Goal: Purchase product/service

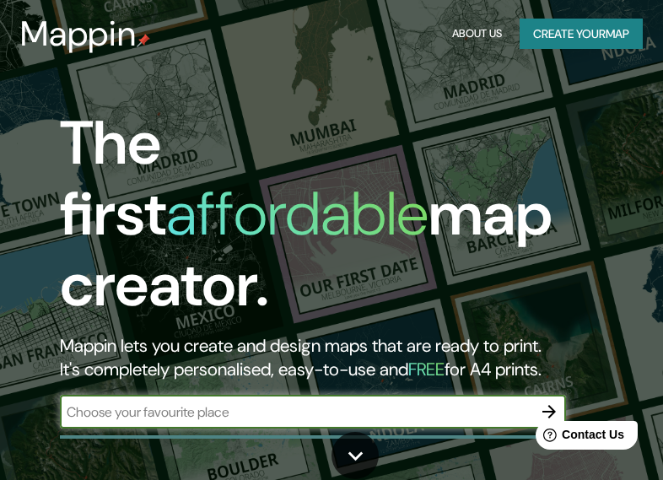
click at [601, 35] on button "Create your map" at bounding box center [581, 34] width 123 height 31
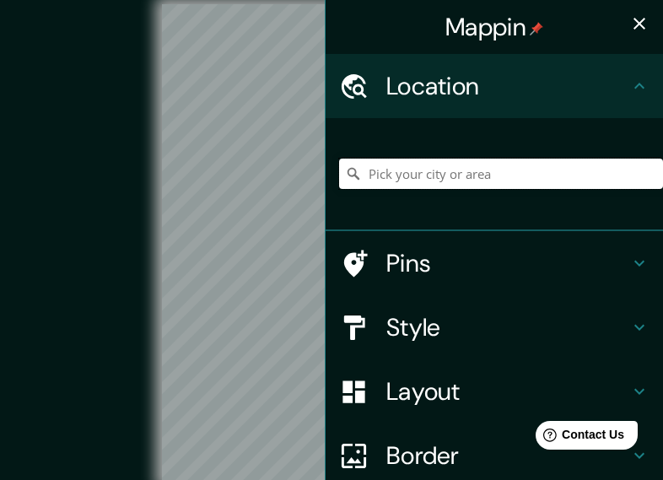
click at [519, 170] on input "Pick your city or area" at bounding box center [501, 174] width 324 height 30
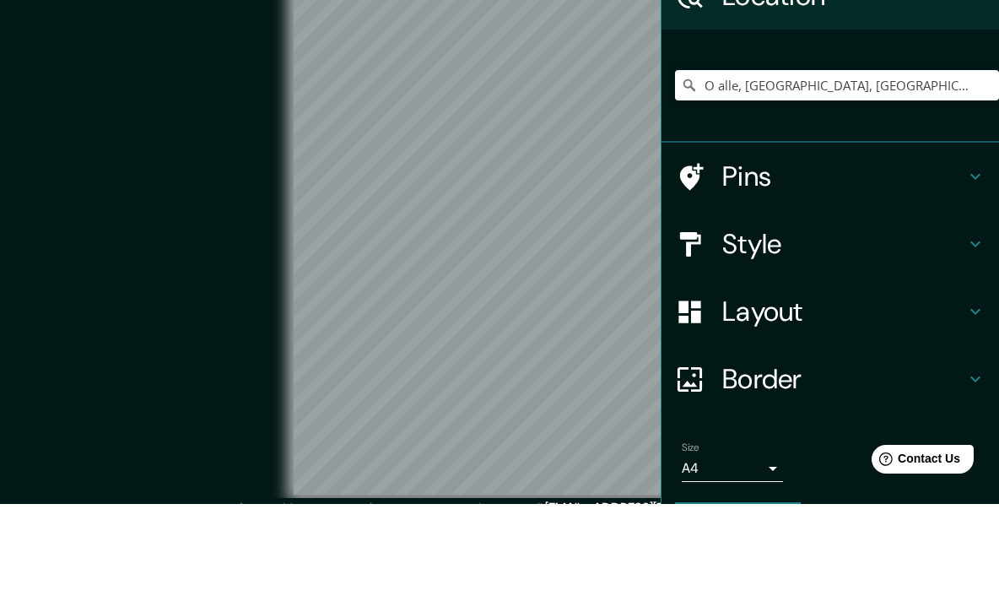
scroll to position [75, 0]
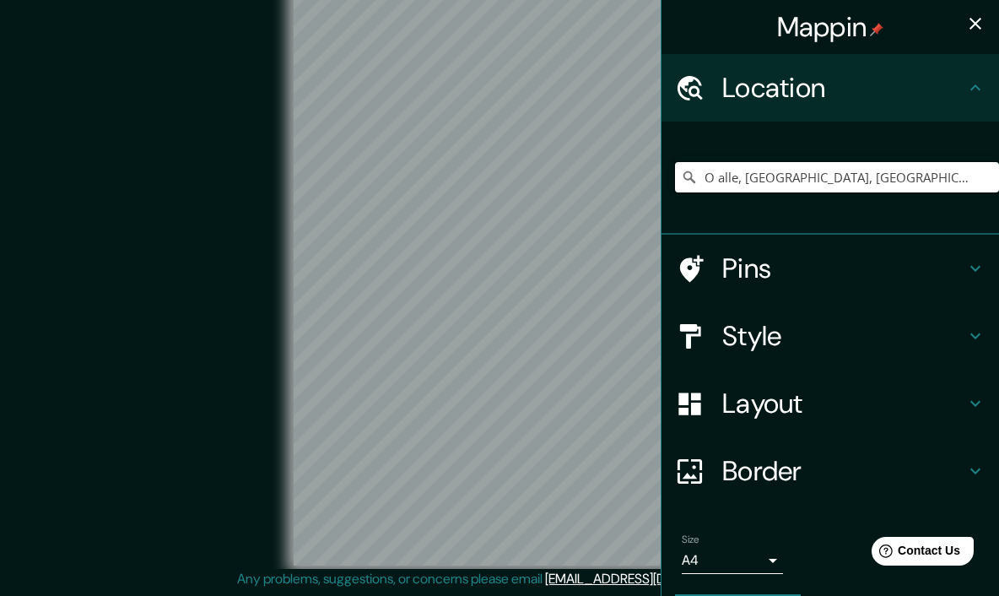
type input "O alle, [GEOGRAPHIC_DATA], [GEOGRAPHIC_DATA]"
click at [662, 327] on h4 "Style" at bounding box center [843, 336] width 243 height 34
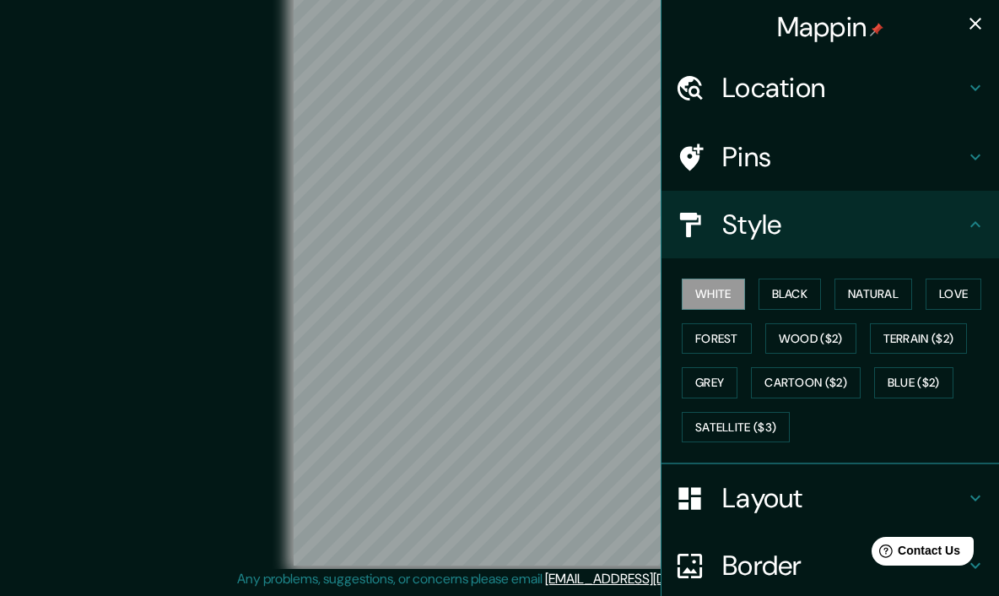
click at [662, 421] on button "Satellite ($3)" at bounding box center [736, 427] width 108 height 31
click at [662, 377] on button "Grey" at bounding box center [710, 382] width 56 height 31
click at [662, 327] on button "Forest" at bounding box center [717, 338] width 70 height 31
click at [662, 286] on button "Love" at bounding box center [954, 293] width 56 height 31
click at [662, 297] on button "Natural" at bounding box center [874, 293] width 78 height 31
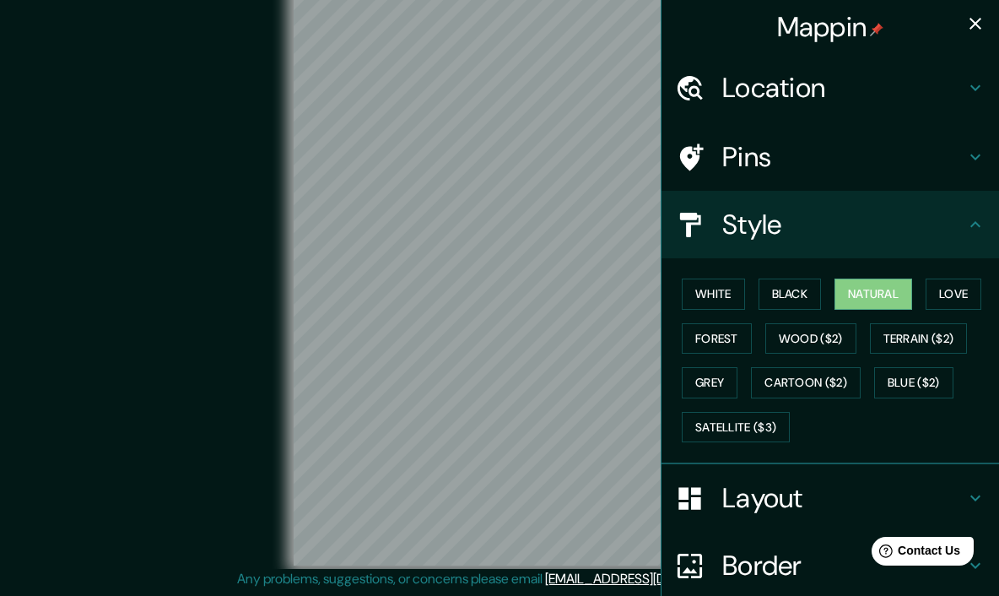
click at [662, 295] on button "Black" at bounding box center [790, 293] width 63 height 31
click at [662, 25] on icon "button" at bounding box center [975, 24] width 20 height 20
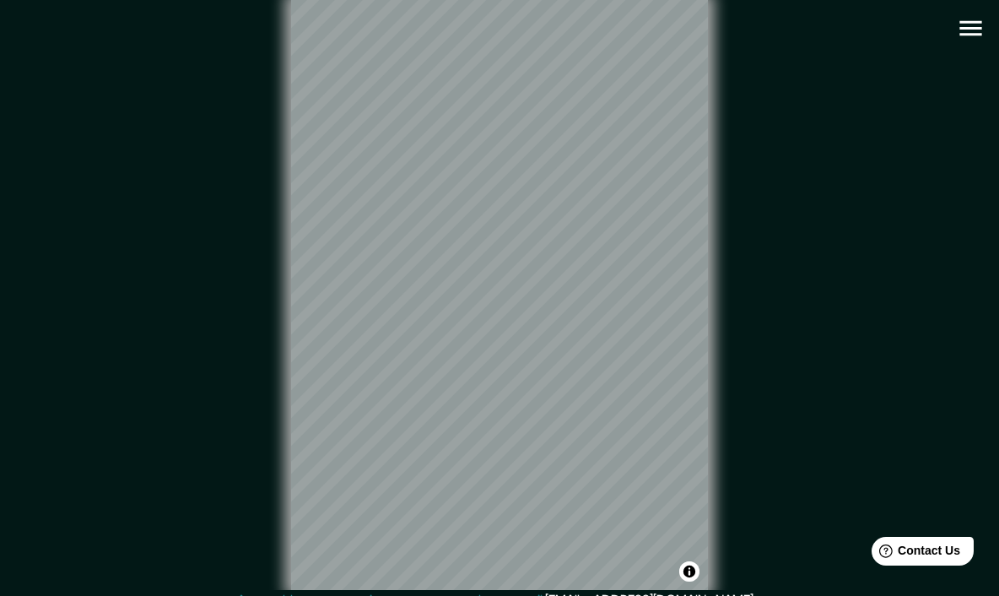
click at [662, 23] on icon "button" at bounding box center [970, 28] width 22 height 15
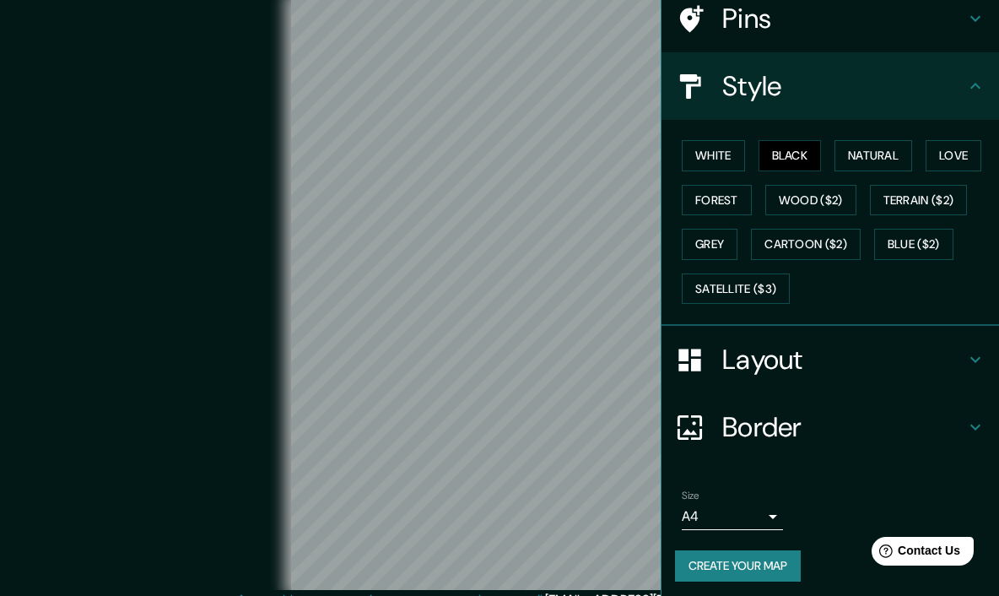
scroll to position [138, 0]
click at [662, 479] on body "Mappin Location O alle, [GEOGRAPHIC_DATA], [GEOGRAPHIC_DATA] Pins Style White B…" at bounding box center [499, 298] width 999 height 596
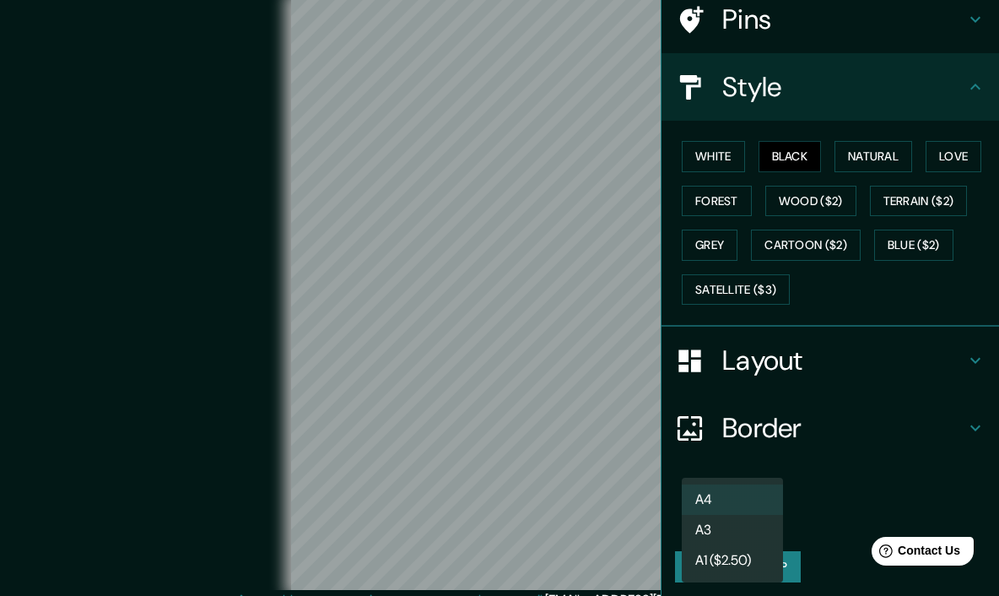
click at [662, 479] on li "A4" at bounding box center [732, 499] width 101 height 30
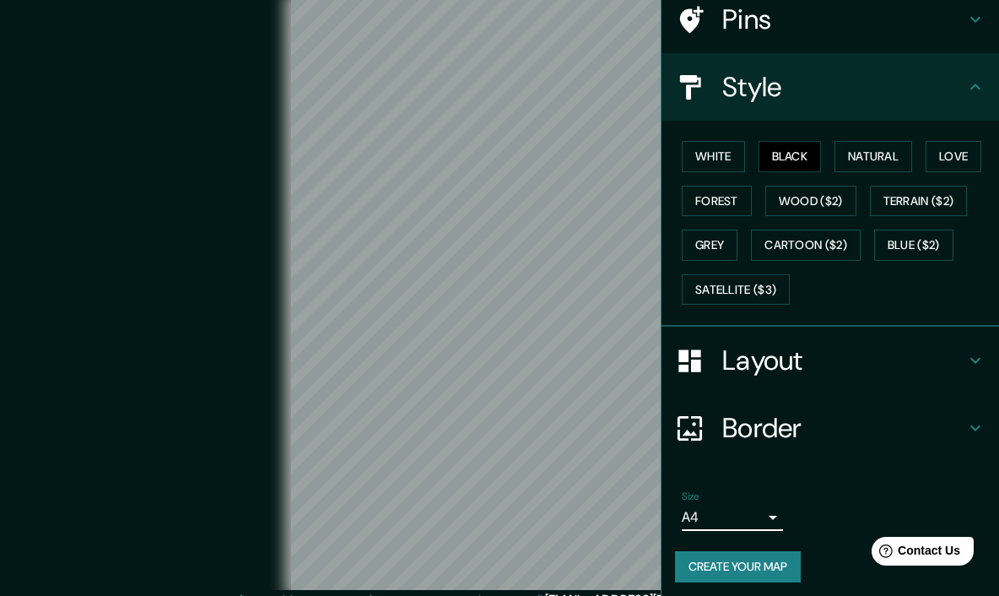
click at [662, 413] on h4 "Border" at bounding box center [843, 428] width 243 height 34
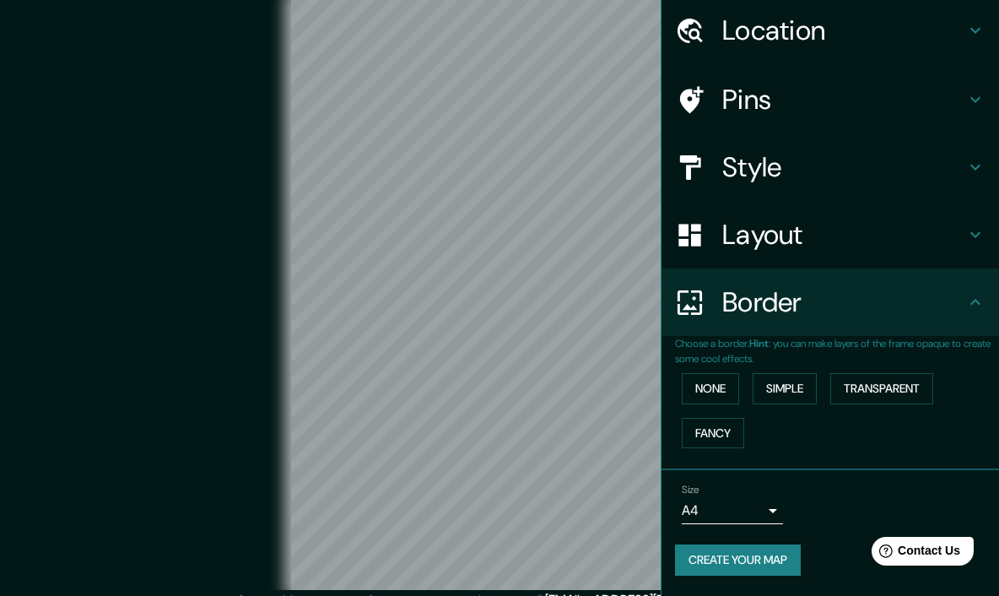
scroll to position [51, 0]
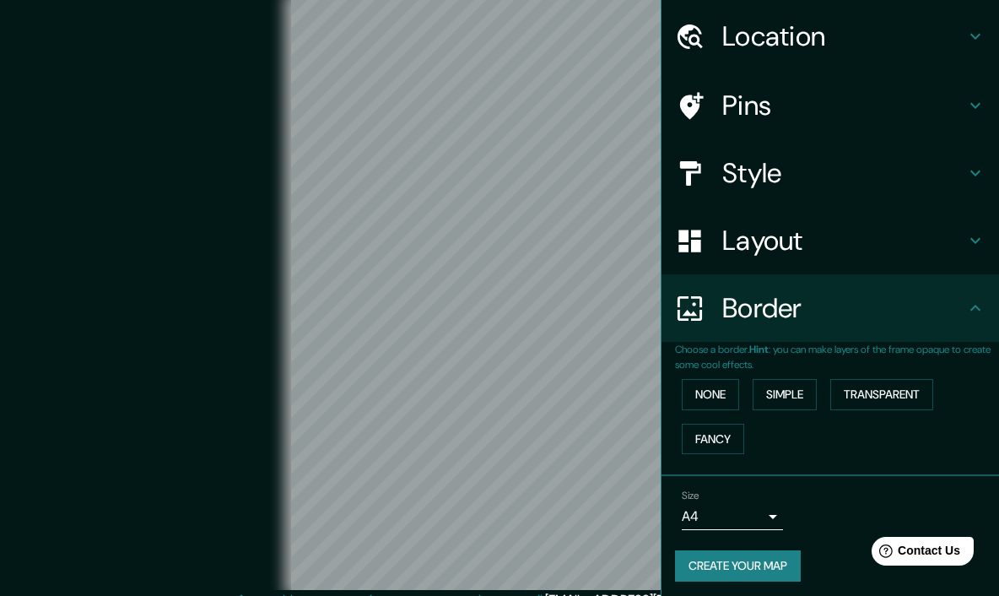
click at [662, 379] on button "None" at bounding box center [710, 394] width 57 height 31
click at [662, 386] on button "None" at bounding box center [710, 394] width 57 height 31
click at [662, 392] on button "Simple" at bounding box center [785, 394] width 64 height 31
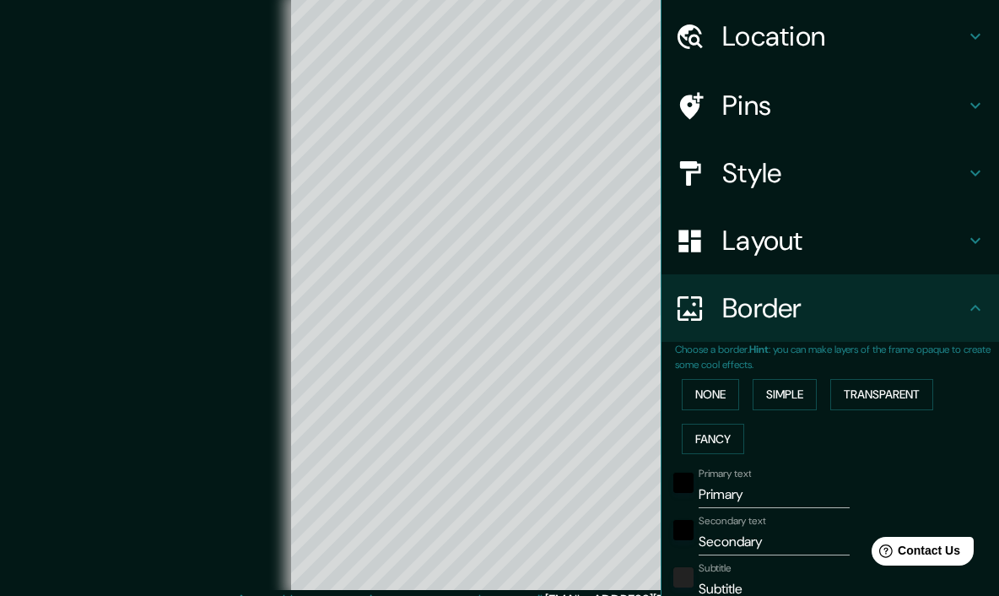
click at [662, 391] on button "Transparent" at bounding box center [881, 394] width 103 height 31
click at [662, 427] on button "Fancy" at bounding box center [713, 439] width 62 height 31
click at [662, 389] on button "None" at bounding box center [710, 394] width 57 height 31
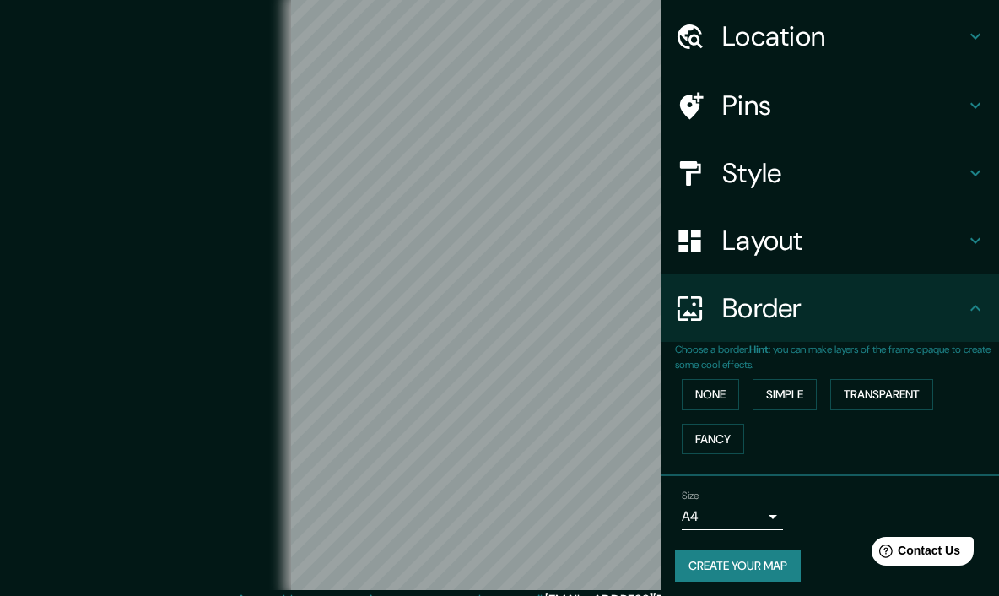
click at [662, 245] on h4 "Layout" at bounding box center [843, 241] width 243 height 34
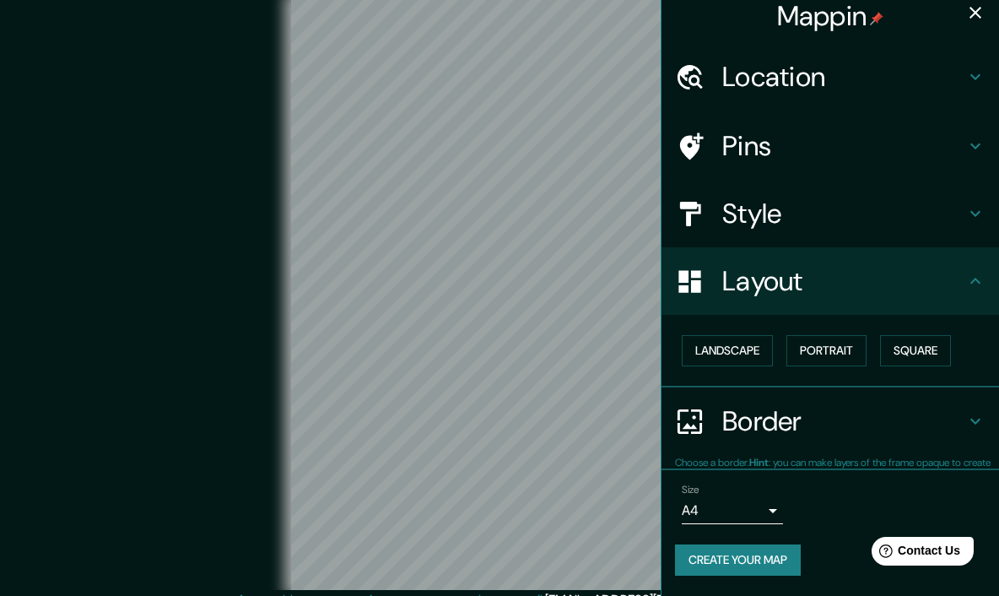
scroll to position [6, 0]
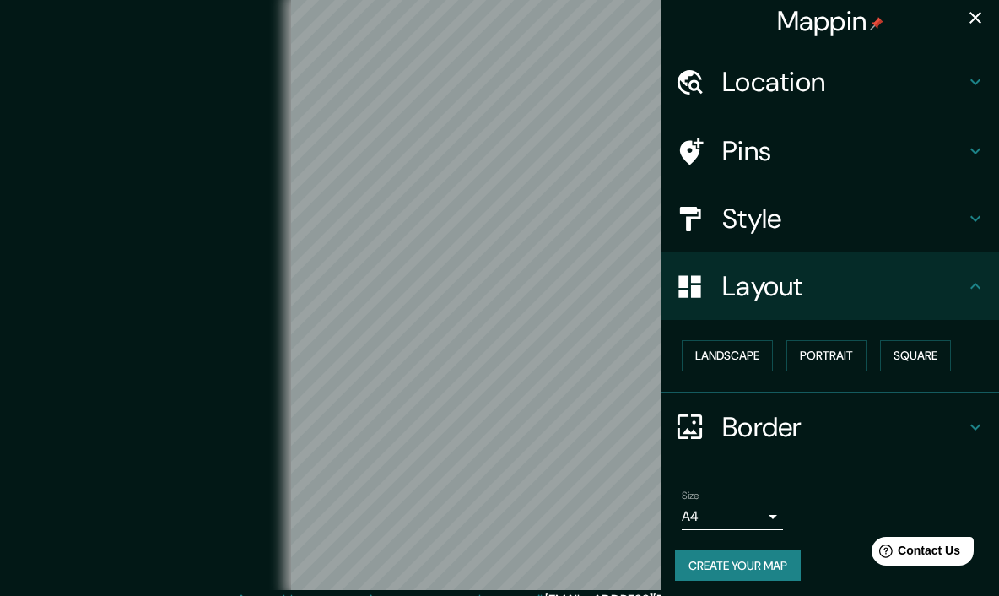
click at [662, 345] on button "Landscape" at bounding box center [727, 355] width 91 height 31
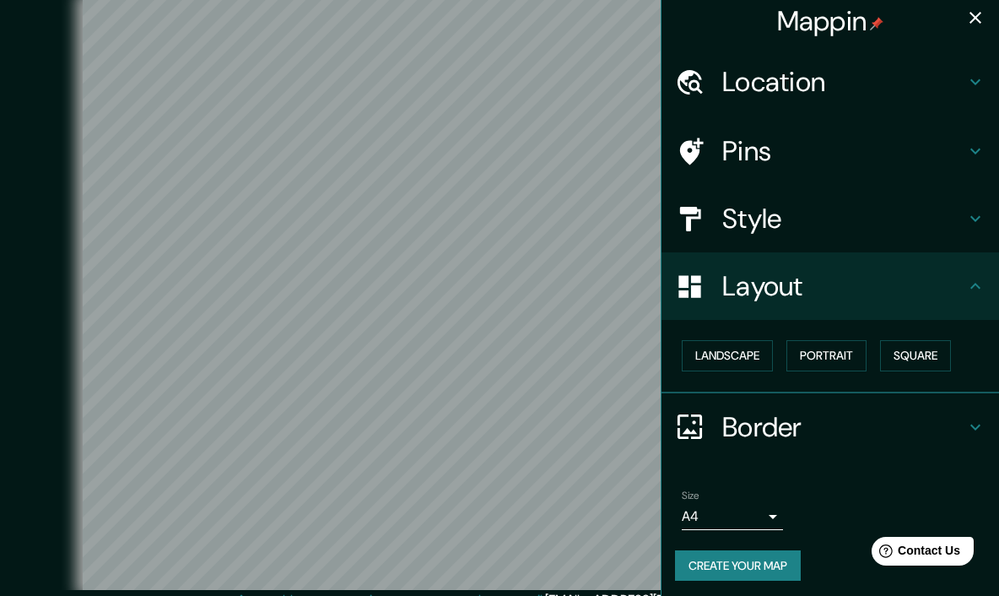
click at [662, 348] on button "Portrait" at bounding box center [826, 355] width 80 height 31
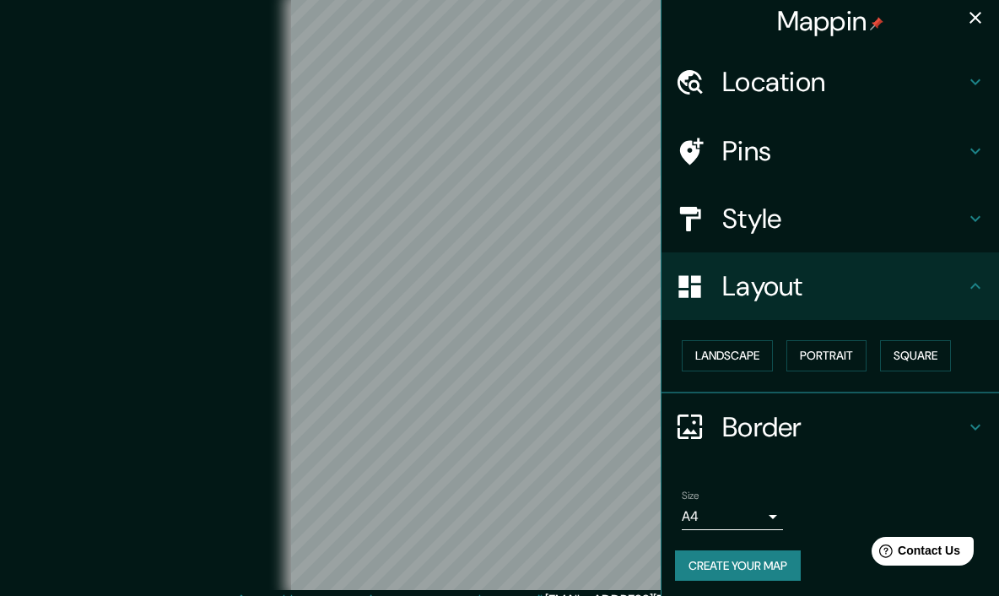
click at [662, 340] on button "Square" at bounding box center [915, 355] width 71 height 31
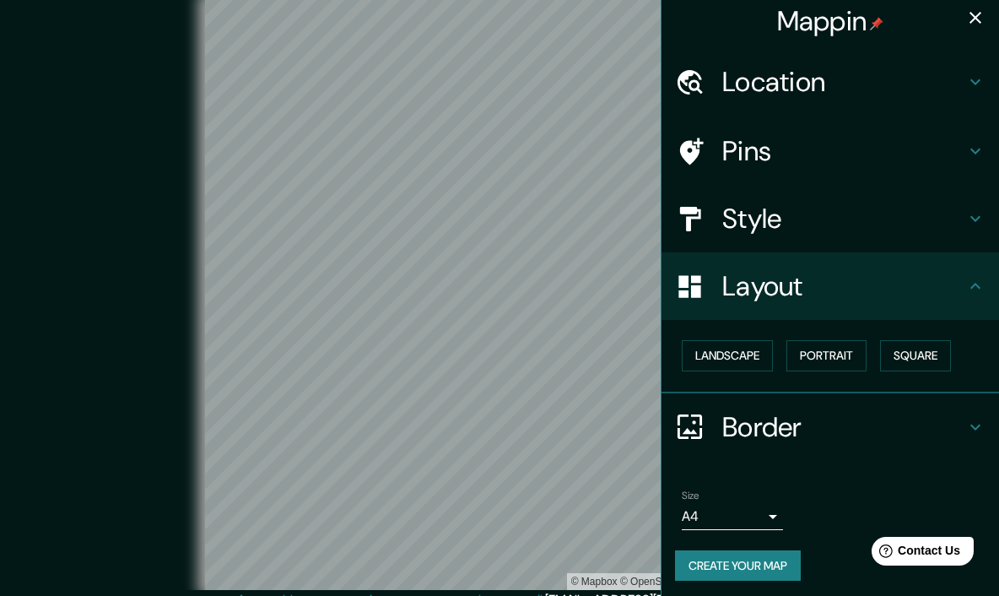
click at [662, 15] on button "button" at bounding box center [976, 18] width 34 height 34
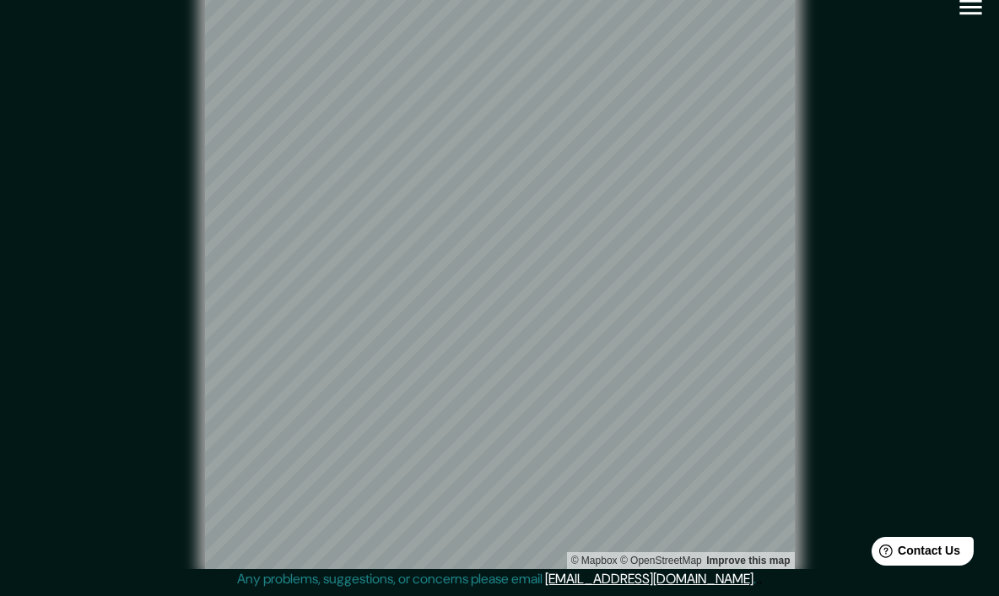
scroll to position [0, 0]
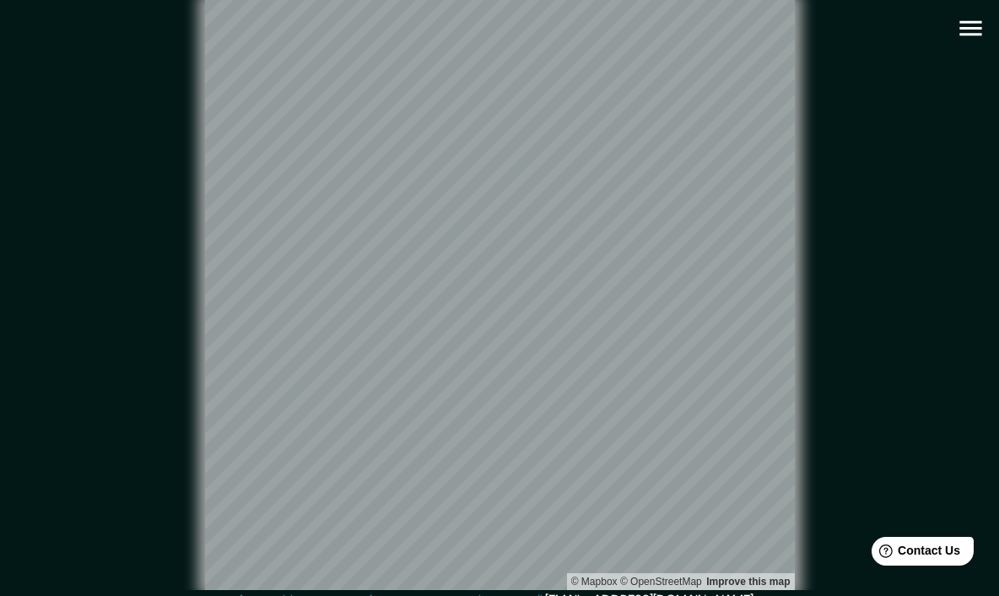
click at [662, 35] on icon "button" at bounding box center [970, 28] width 22 height 15
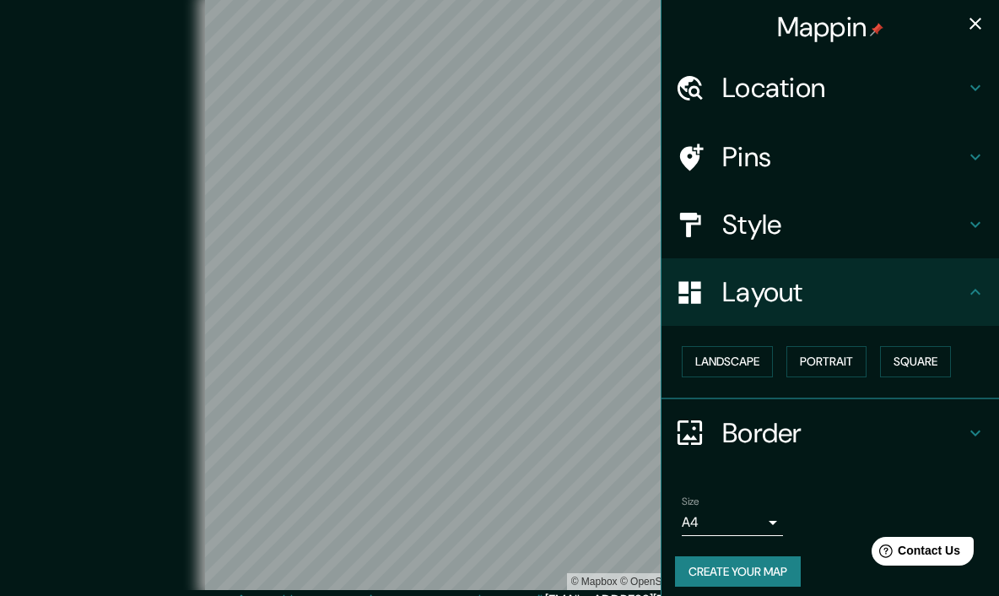
click at [662, 351] on button "Square" at bounding box center [915, 361] width 71 height 31
click at [662, 351] on button "Portrait" at bounding box center [826, 361] width 80 height 31
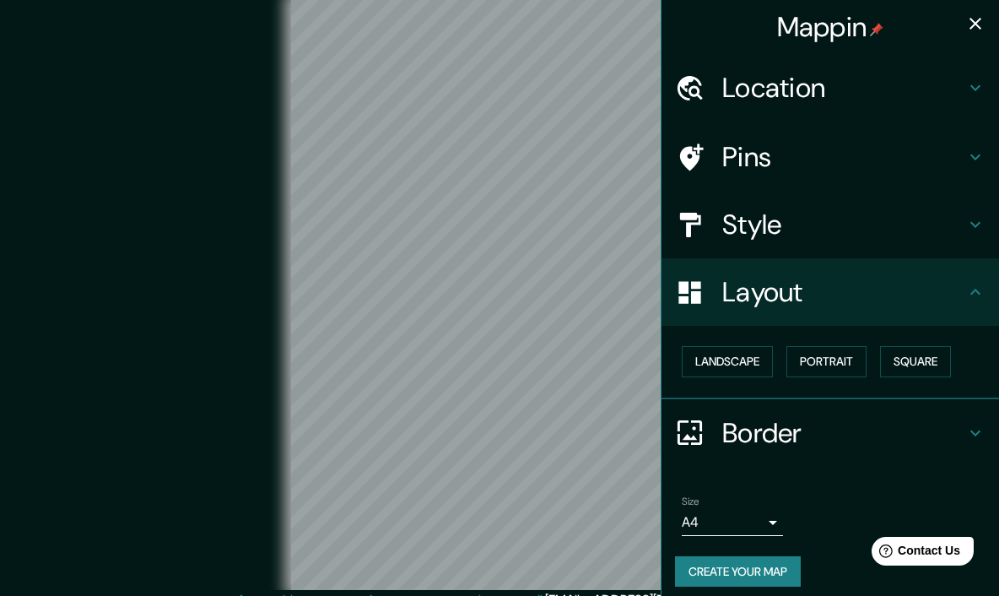
click at [662, 348] on button "Square" at bounding box center [915, 361] width 71 height 31
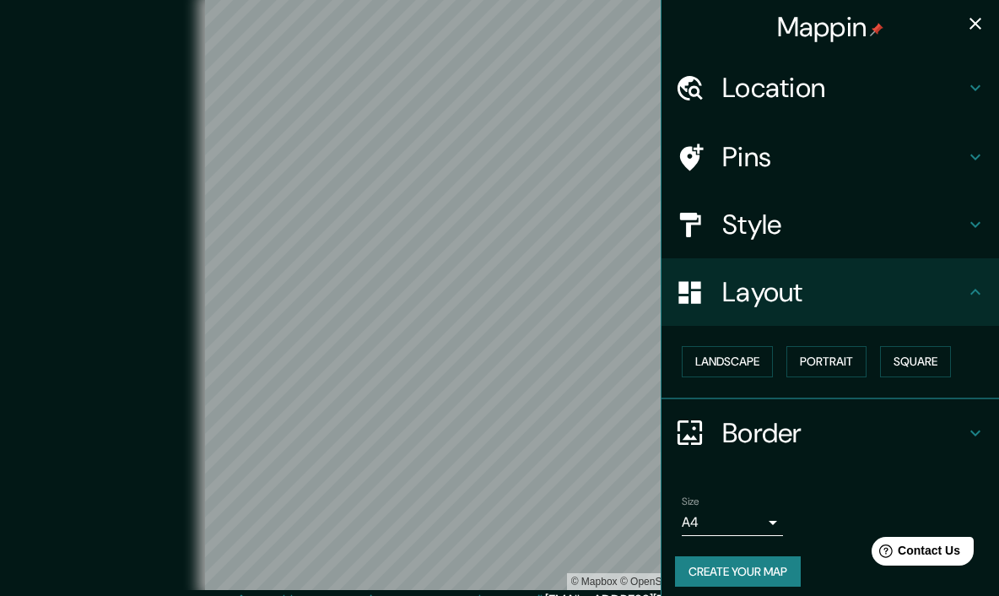
click at [662, 348] on button "Portrait" at bounding box center [826, 361] width 80 height 31
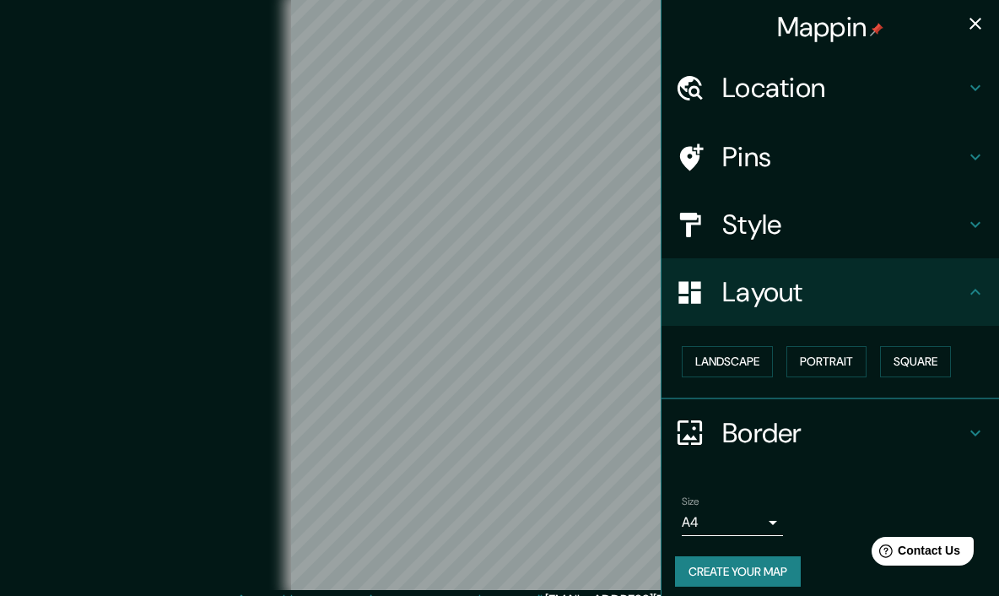
click at [662, 17] on button "button" at bounding box center [976, 24] width 34 height 34
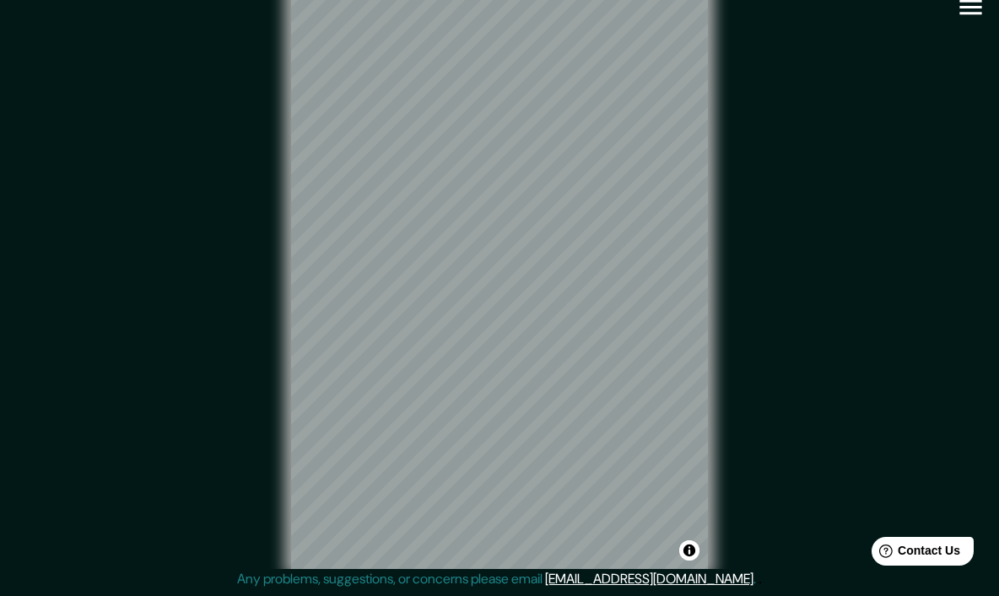
scroll to position [40, 0]
click at [662, 188] on div "© Mapbox © OpenStreetMap Improve this map" at bounding box center [499, 274] width 899 height 536
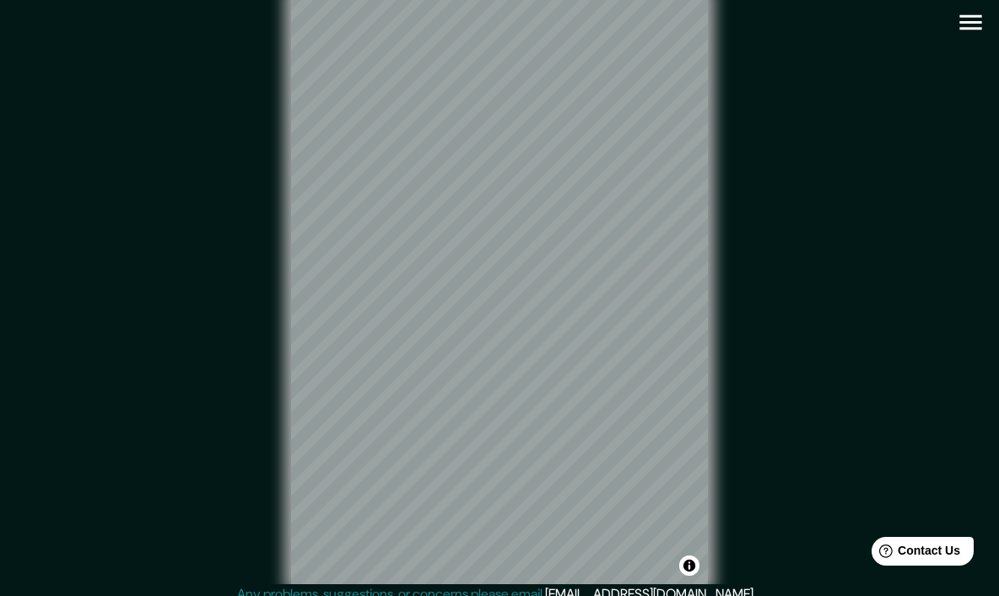
scroll to position [0, 0]
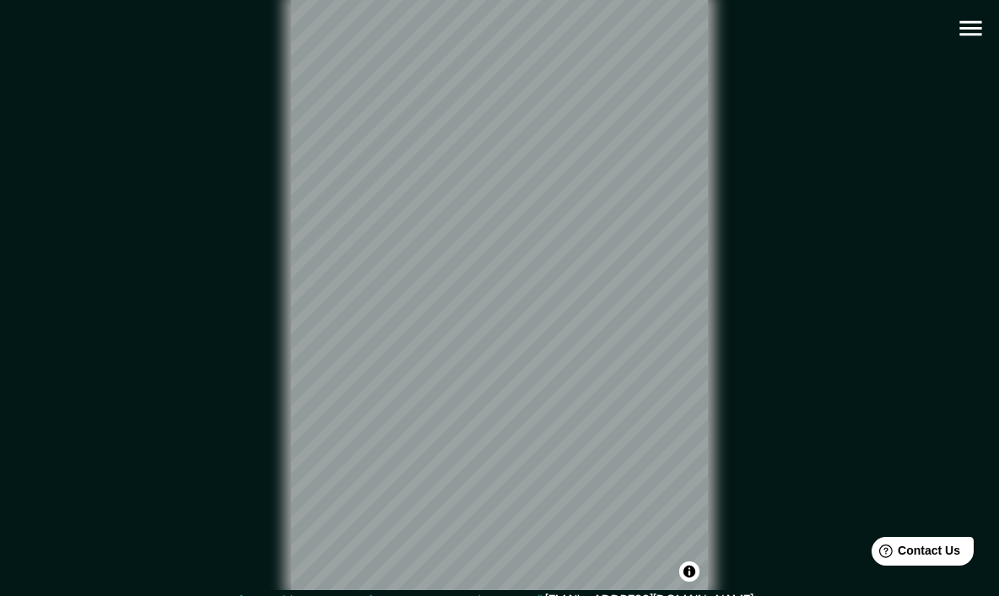
click at [662, 24] on icon "button" at bounding box center [971, 29] width 30 height 30
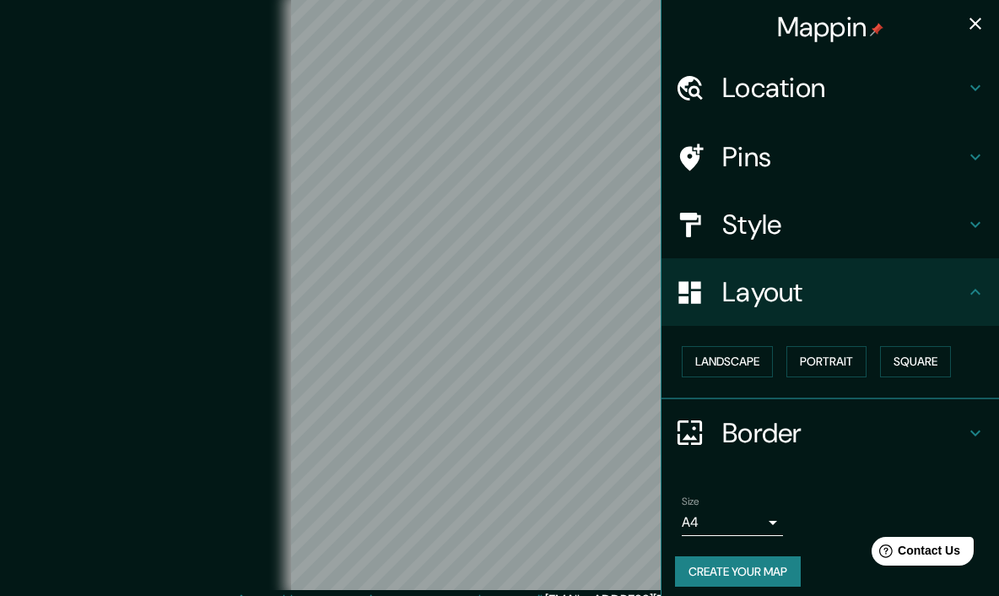
click at [662, 293] on h4 "Layout" at bounding box center [843, 292] width 243 height 34
click at [662, 285] on icon at bounding box center [975, 292] width 20 height 20
click at [662, 230] on icon at bounding box center [975, 224] width 20 height 20
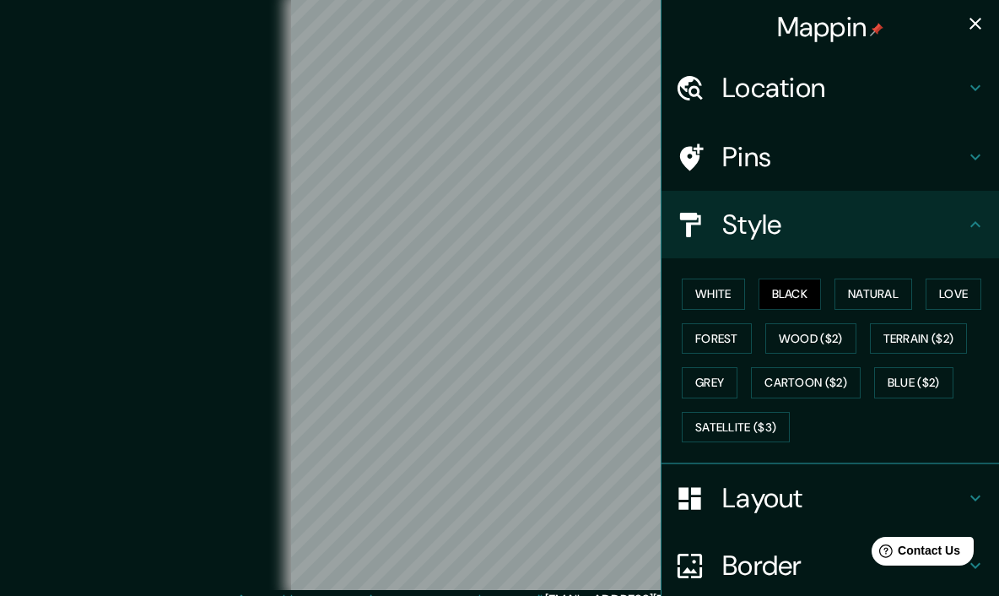
click at [662, 290] on button "White" at bounding box center [713, 293] width 63 height 31
click at [662, 290] on button "Black" at bounding box center [790, 293] width 63 height 31
click at [662, 290] on button "White" at bounding box center [713, 293] width 63 height 31
click at [662, 292] on button "Natural" at bounding box center [874, 293] width 78 height 31
click at [662, 343] on button "Forest" at bounding box center [717, 338] width 70 height 31
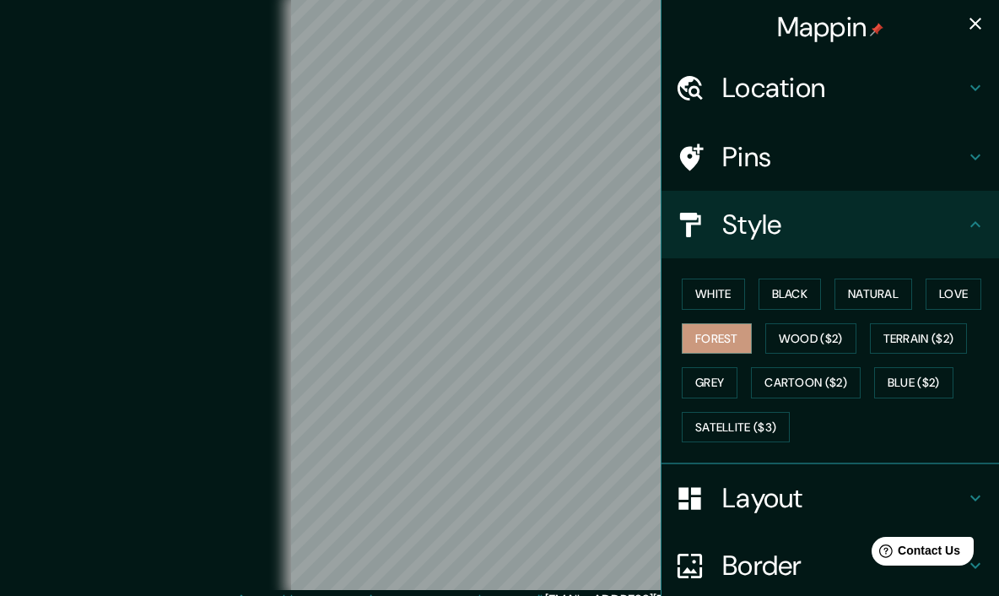
click at [662, 381] on button "Grey" at bounding box center [710, 382] width 56 height 31
click at [662, 289] on button "White" at bounding box center [713, 293] width 63 height 31
click at [662, 294] on button "Black" at bounding box center [790, 293] width 63 height 31
click at [662, 156] on h4 "Pins" at bounding box center [843, 157] width 243 height 34
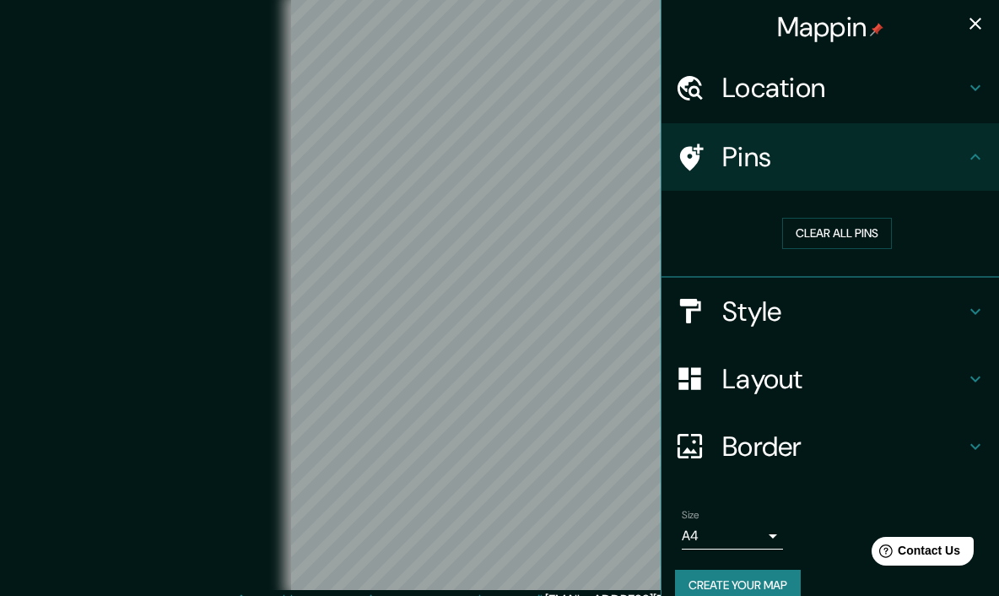
click at [662, 95] on h4 "Location" at bounding box center [843, 88] width 243 height 34
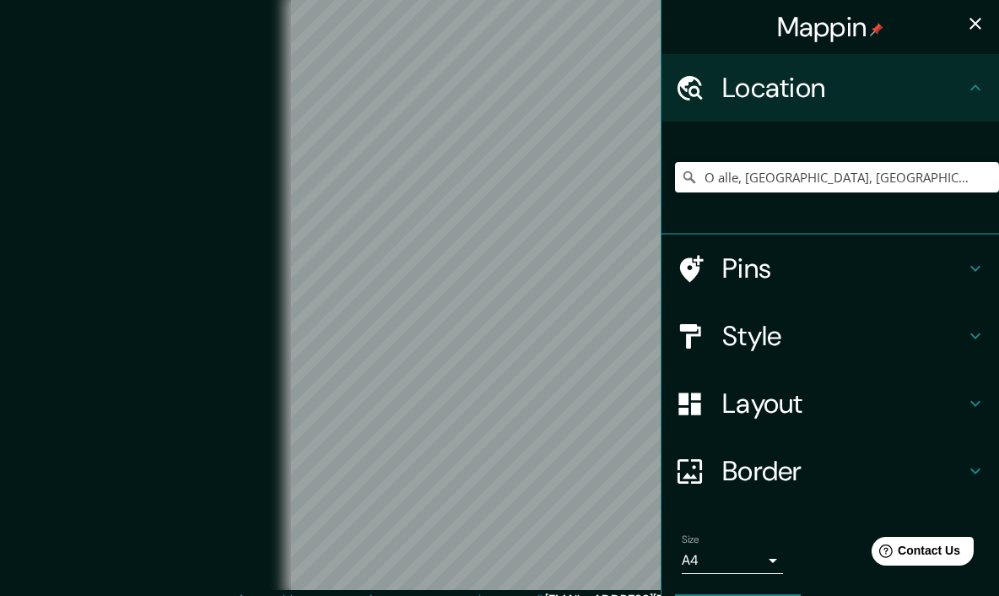
click at [662, 87] on icon at bounding box center [975, 88] width 20 height 20
click at [662, 462] on icon at bounding box center [975, 471] width 20 height 20
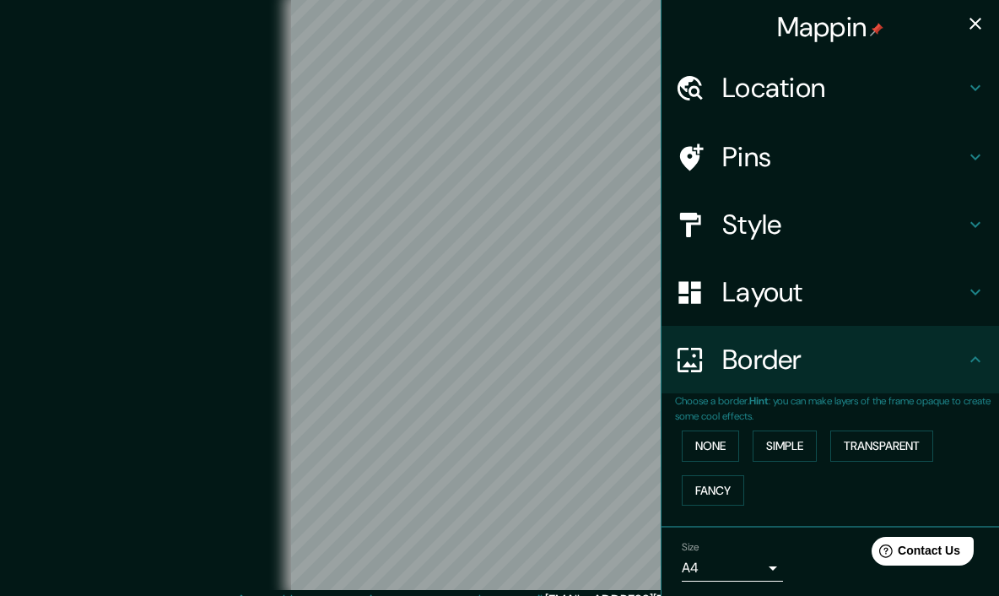
click at [662, 293] on icon at bounding box center [975, 292] width 20 height 20
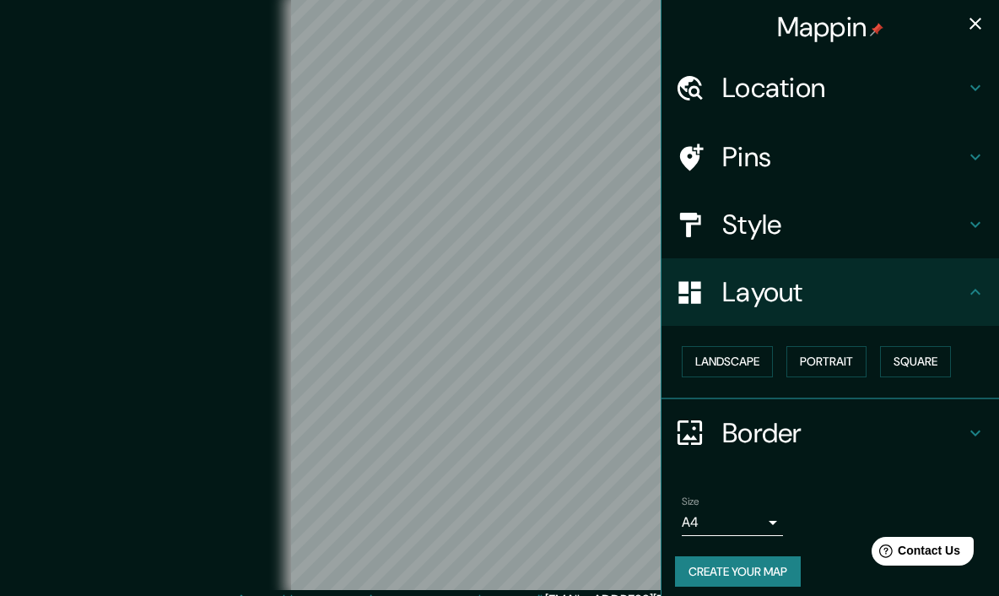
click at [662, 282] on icon at bounding box center [975, 292] width 20 height 20
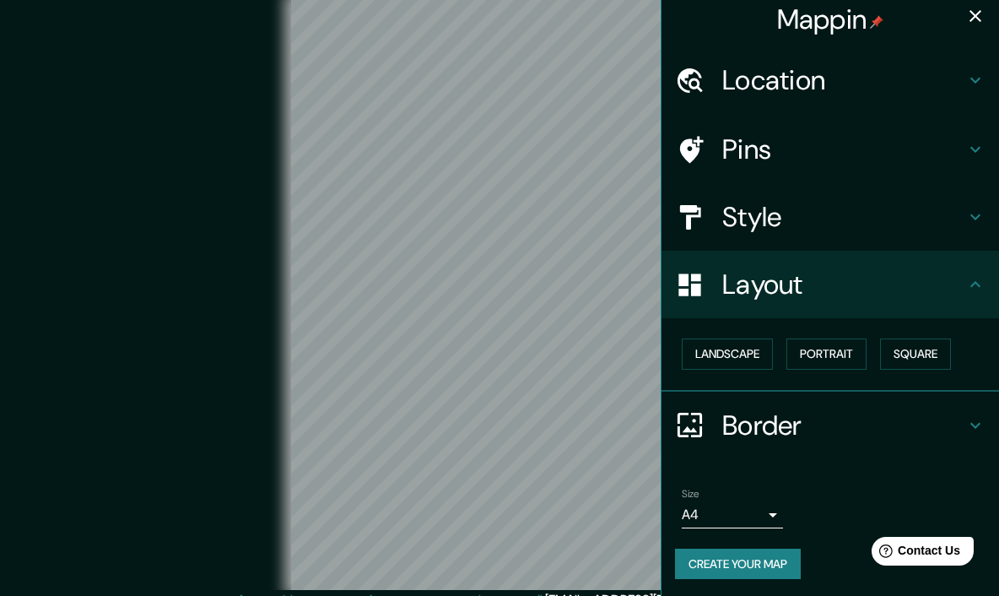
scroll to position [6, 0]
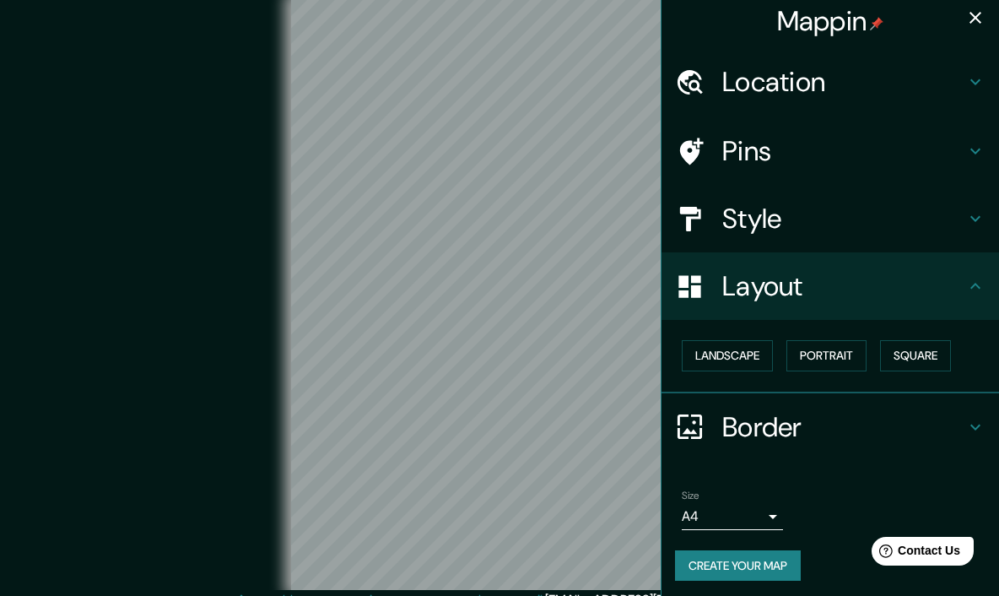
click at [662, 479] on button "Create your map" at bounding box center [738, 565] width 126 height 31
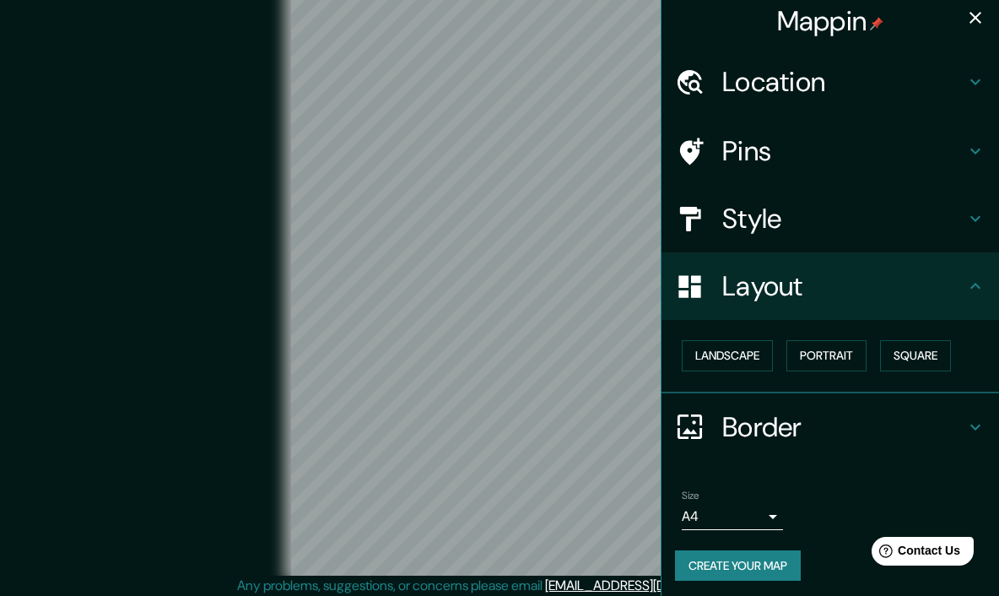
scroll to position [0, 0]
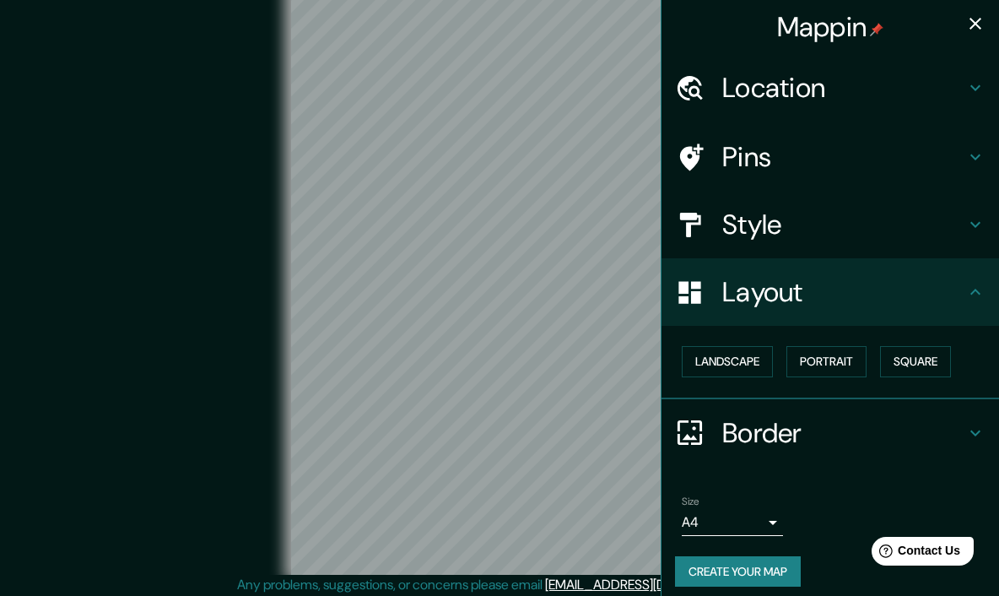
click at [662, 479] on button "Create your map" at bounding box center [738, 571] width 126 height 31
click at [662, 19] on icon "button" at bounding box center [975, 24] width 20 height 20
